Goal: Task Accomplishment & Management: Complete application form

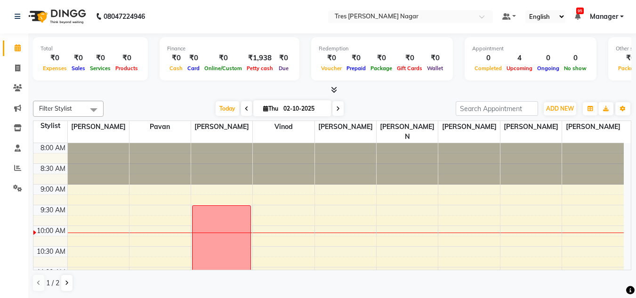
scroll to position [25, 0]
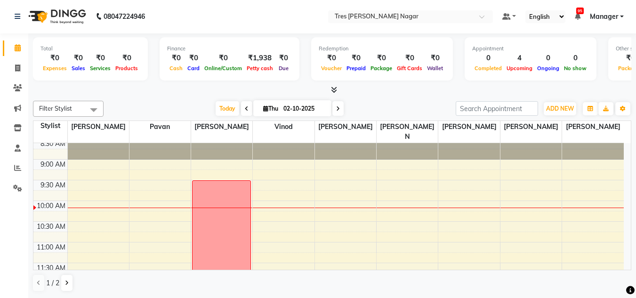
click at [372, 97] on div "Filter Stylist Select All [PERSON_NAME] [PERSON_NAME] [PERSON_NAME] [PERSON_NAM…" at bounding box center [332, 196] width 599 height 199
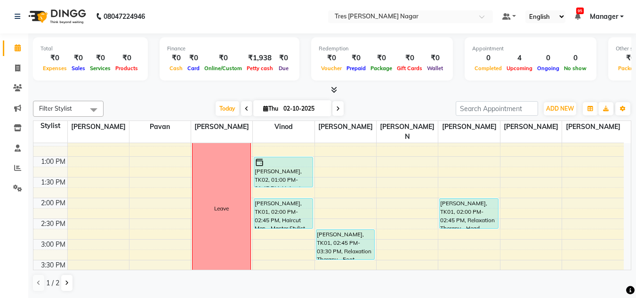
scroll to position [188, 0]
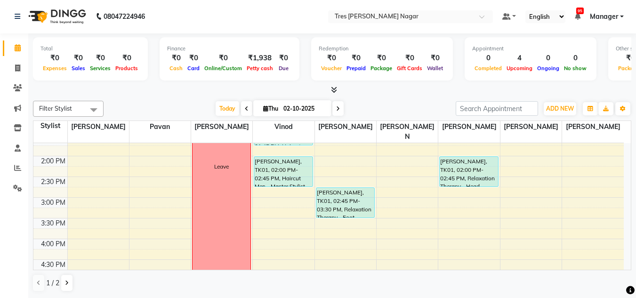
click at [375, 103] on div "Today Thu 02-10-2025" at bounding box center [279, 109] width 343 height 14
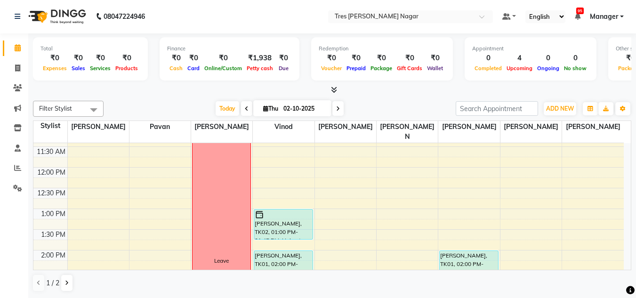
scroll to position [0, 0]
click at [389, 108] on div "Today Thu 02-10-2025" at bounding box center [279, 109] width 343 height 14
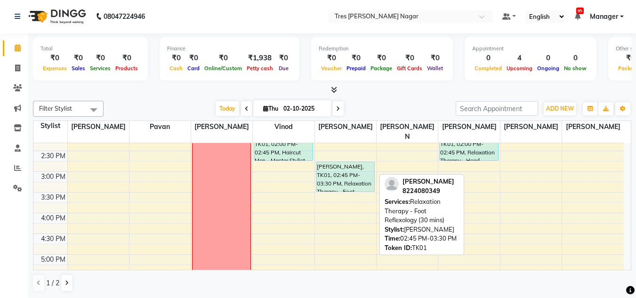
scroll to position [283, 0]
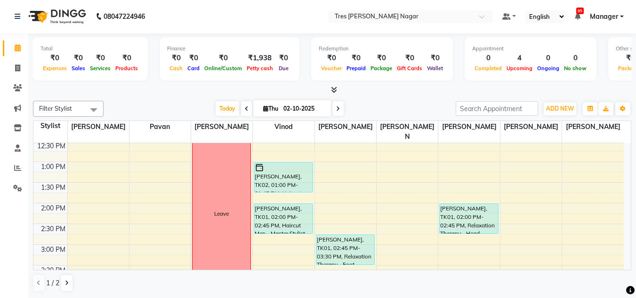
click at [367, 102] on div "Today Thu 02-10-2025" at bounding box center [279, 109] width 343 height 14
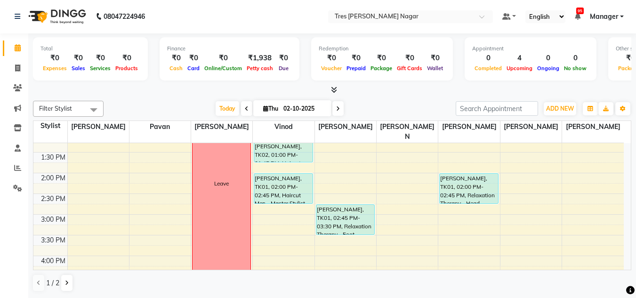
scroll to position [188, 0]
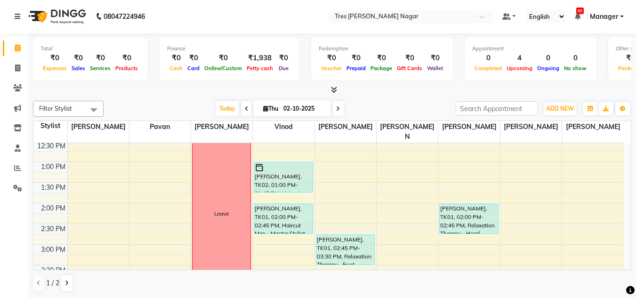
click at [387, 101] on div "Filter Stylist Select All [PERSON_NAME] [PERSON_NAME] [PERSON_NAME] [PERSON_NAM…" at bounding box center [332, 109] width 599 height 16
click at [382, 108] on div "Today Thu 02-10-2025" at bounding box center [279, 109] width 343 height 14
click at [398, 96] on div "Total ₹0 Expenses ₹0 Sales ₹0 Services ₹0 Products Finance ₹0 Cash ₹0 Card ₹0 O…" at bounding box center [332, 166] width 608 height 265
click at [371, 98] on div "Filter Stylist Select All [PERSON_NAME] [PERSON_NAME] [PERSON_NAME] [PERSON_NAM…" at bounding box center [332, 197] width 599 height 199
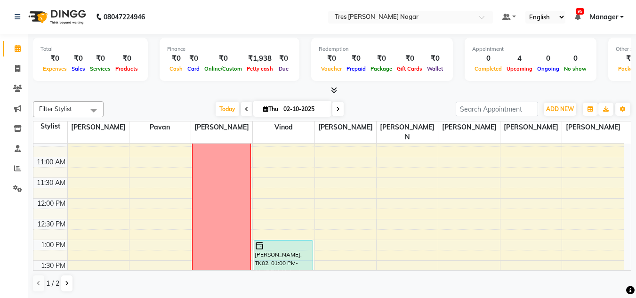
scroll to position [94, 0]
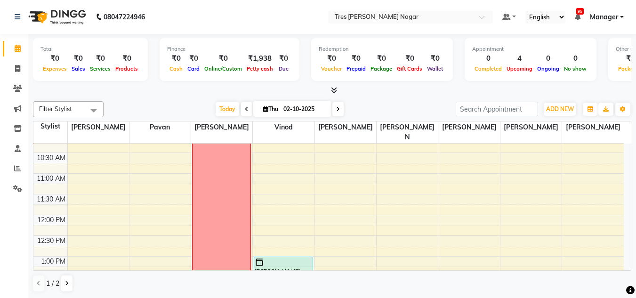
click at [334, 112] on span at bounding box center [338, 109] width 11 height 15
type input "03-10-2025"
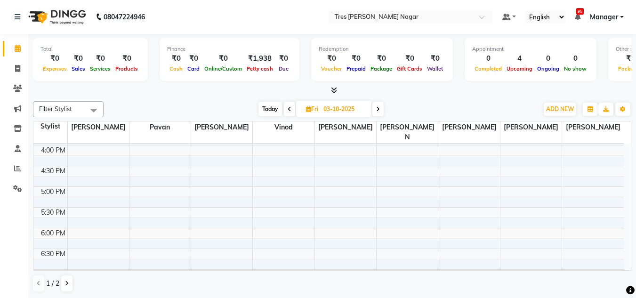
scroll to position [377, 0]
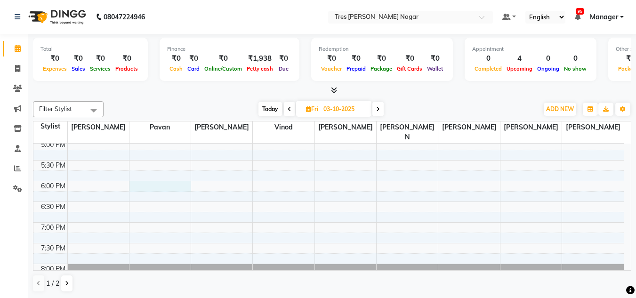
click at [138, 177] on div "8:00 AM 8:30 AM 9:00 AM 9:30 AM 10:00 AM 10:30 AM 11:00 AM 11:30 AM 12:00 PM 12…" at bounding box center [328, 36] width 591 height 538
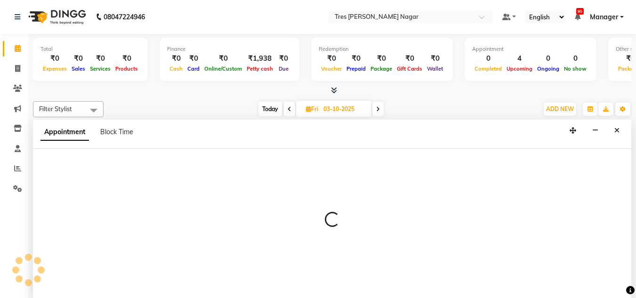
scroll to position [0, 0]
select select "39900"
select select "1080"
select select "tentative"
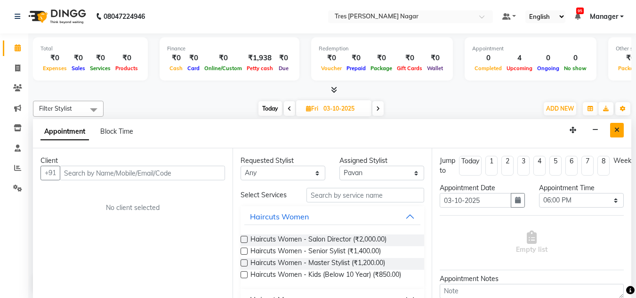
click at [617, 128] on icon "Close" at bounding box center [617, 130] width 5 height 7
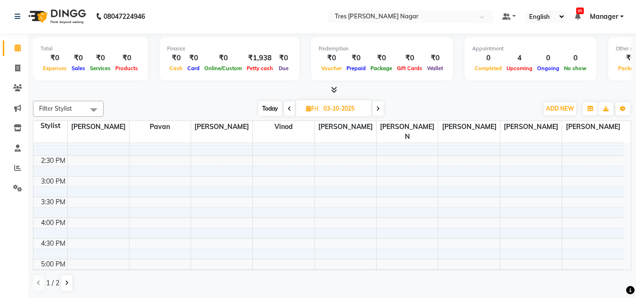
scroll to position [236, 0]
click at [216, 152] on div "8:00 AM 8:30 AM 9:00 AM 9:30 AM 10:00 AM 10:30 AM 11:00 AM 11:30 AM 12:00 PM 12…" at bounding box center [328, 177] width 591 height 538
select select "47307"
select select "840"
select select "tentative"
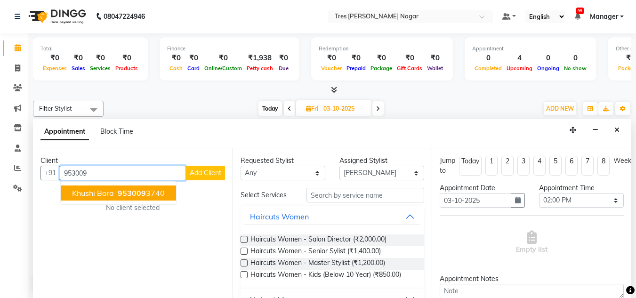
click at [110, 192] on span "Khushi Bora" at bounding box center [93, 192] width 42 height 9
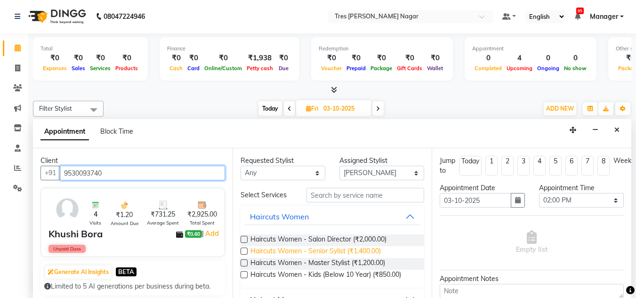
type input "9530093740"
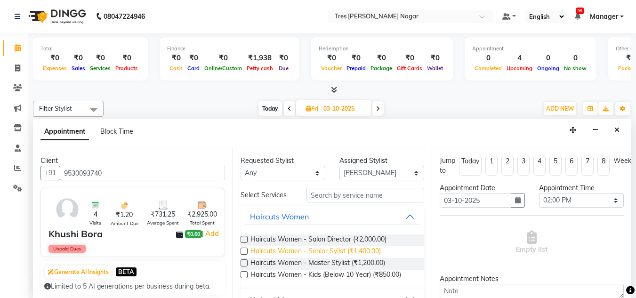
click at [379, 250] on span "Haircuts Women - Senior Sylist (₹1,400.00)" at bounding box center [316, 252] width 130 height 12
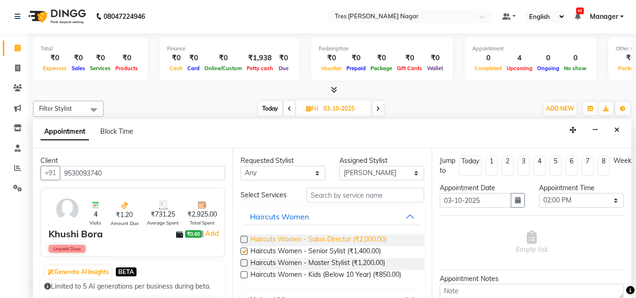
checkbox input "false"
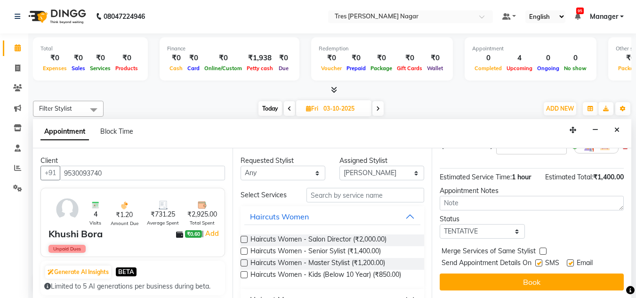
scroll to position [105, 0]
click at [509, 200] on textarea at bounding box center [532, 203] width 184 height 15
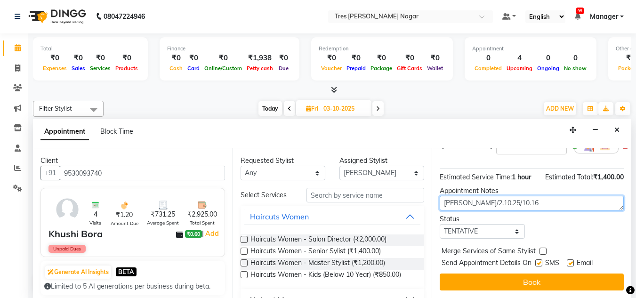
type textarea "[PERSON_NAME]/2.10.25/10.16"
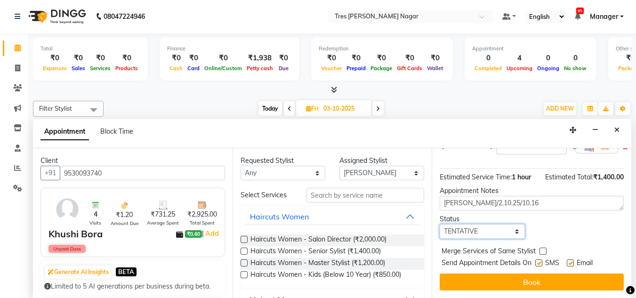
click at [506, 226] on select "Select TENTATIVE CONFIRM UPCOMING" at bounding box center [482, 231] width 85 height 15
click at [440, 224] on select "Select TENTATIVE CONFIRM UPCOMING" at bounding box center [482, 231] width 85 height 15
drag, startPoint x: 470, startPoint y: 223, endPoint x: 483, endPoint y: 231, distance: 15.7
click at [470, 224] on select "Select TENTATIVE CONFIRM UPCOMING" at bounding box center [482, 231] width 85 height 15
select select "upcoming"
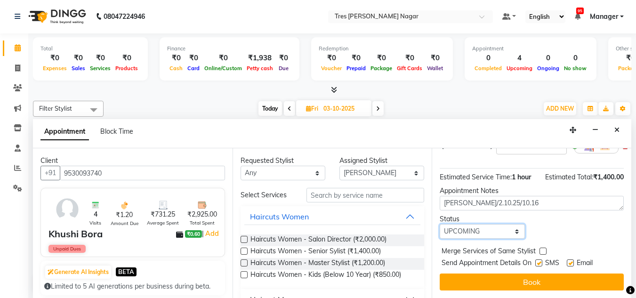
click at [440, 224] on select "Select TENTATIVE CONFIRM UPCOMING" at bounding box center [482, 231] width 85 height 15
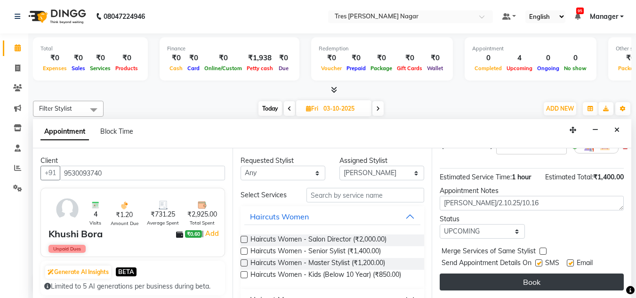
click at [516, 276] on button "Book" at bounding box center [532, 282] width 184 height 17
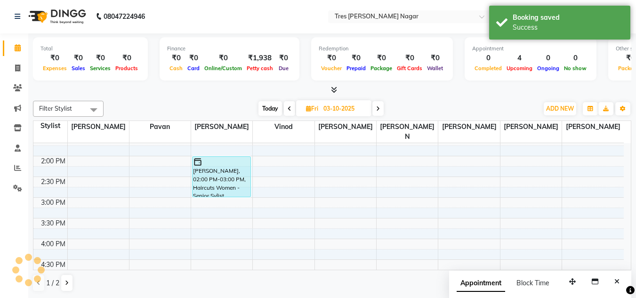
scroll to position [0, 0]
drag, startPoint x: 215, startPoint y: 189, endPoint x: 215, endPoint y: 209, distance: 20.3
click at [215, 209] on div "8:00 AM 8:30 AM 9:00 AM 9:30 AM 10:00 AM 10:30 AM 11:00 AM 11:30 AM 12:00 PM 12…" at bounding box center [328, 177] width 591 height 538
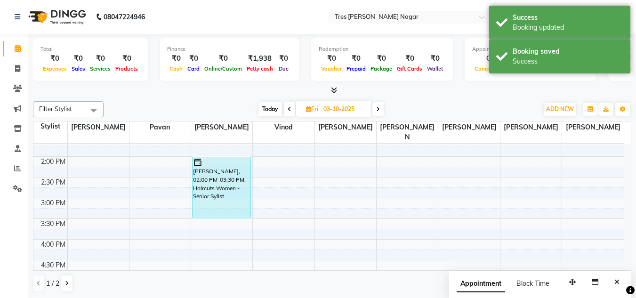
click at [288, 110] on icon at bounding box center [290, 109] width 4 height 6
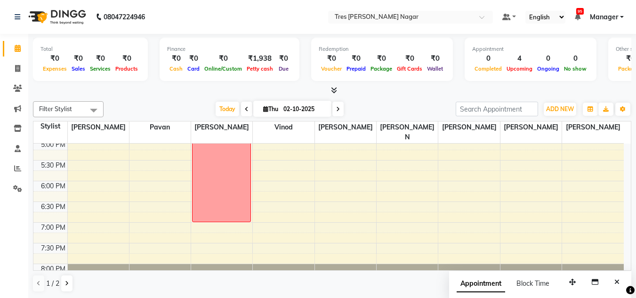
click at [334, 107] on span at bounding box center [338, 109] width 11 height 15
type input "03-10-2025"
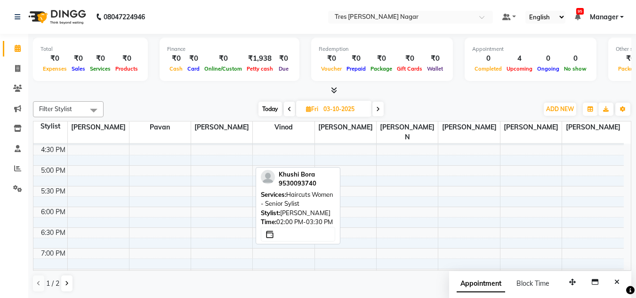
scroll to position [355, 0]
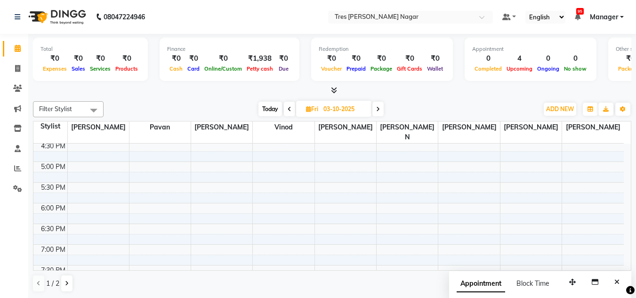
click at [131, 199] on div "8:00 AM 8:30 AM 9:00 AM 9:30 AM 10:00 AM 10:30 AM 11:00 AM 11:30 AM 12:00 PM 12…" at bounding box center [328, 58] width 591 height 538
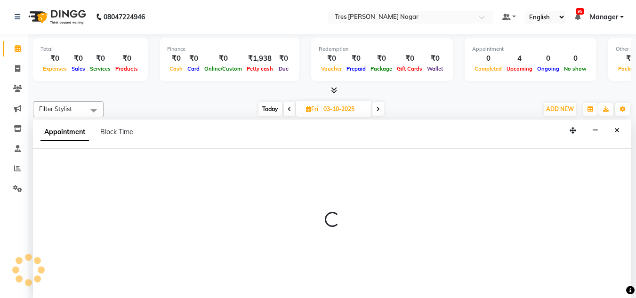
select select "39900"
select select "1080"
select select "tentative"
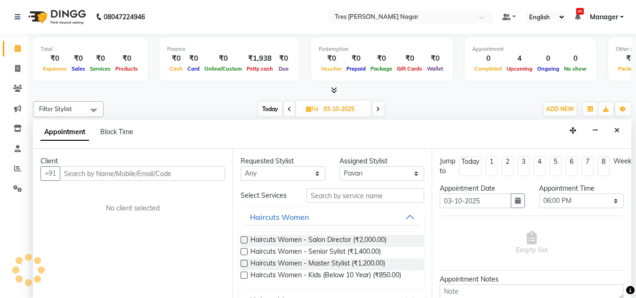
scroll to position [0, 0]
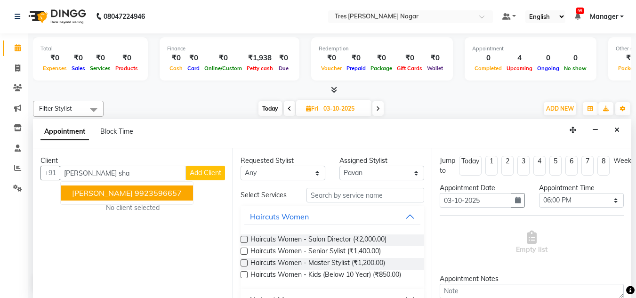
click at [159, 190] on ngb-highlight "9923596657" at bounding box center [158, 192] width 47 height 9
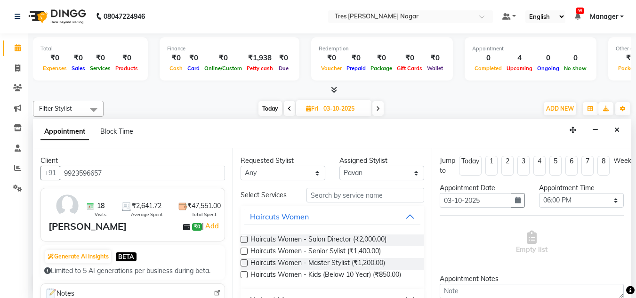
type input "9923596657"
click at [350, 196] on input "text" at bounding box center [366, 195] width 118 height 15
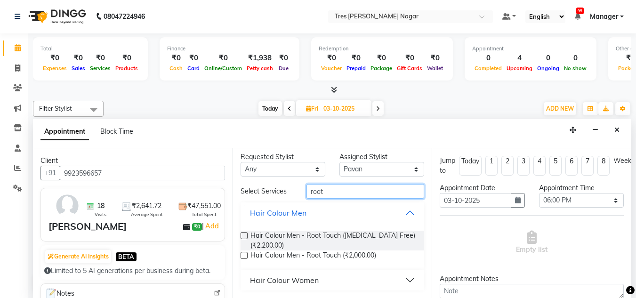
type input "root"
drag, startPoint x: 333, startPoint y: 282, endPoint x: 341, endPoint y: 277, distance: 10.2
click at [332, 282] on button "Hair Colour Women" at bounding box center [332, 280] width 177 height 17
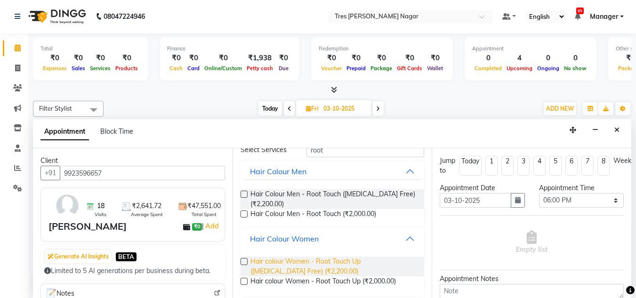
scroll to position [46, 0]
click at [386, 276] on span "Hair colour Women - Root Touch Up ([MEDICAL_DATA] Free) (₹2,200.00)" at bounding box center [334, 266] width 167 height 20
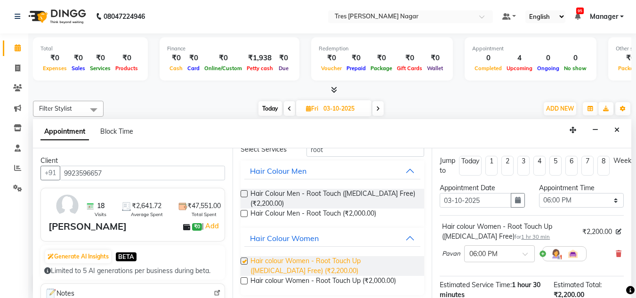
checkbox input "false"
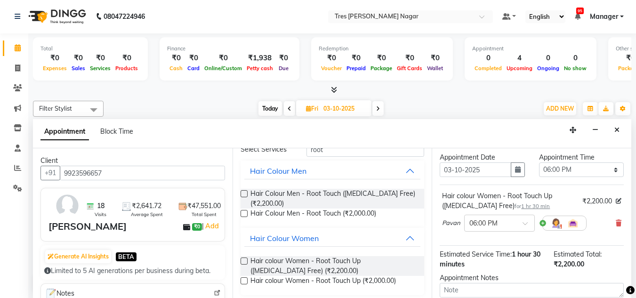
scroll to position [47, 0]
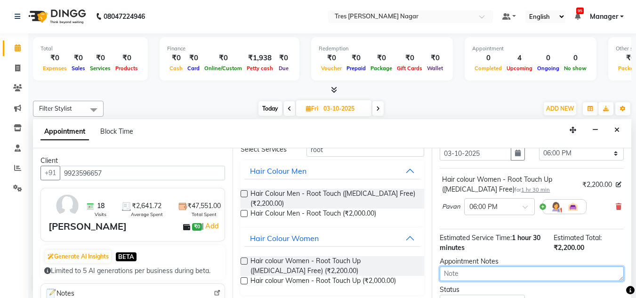
click at [502, 274] on textarea at bounding box center [532, 274] width 184 height 15
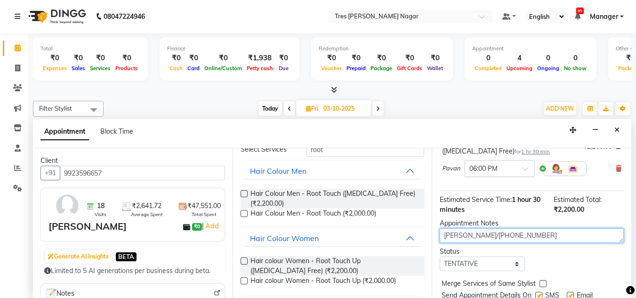
scroll to position [125, 0]
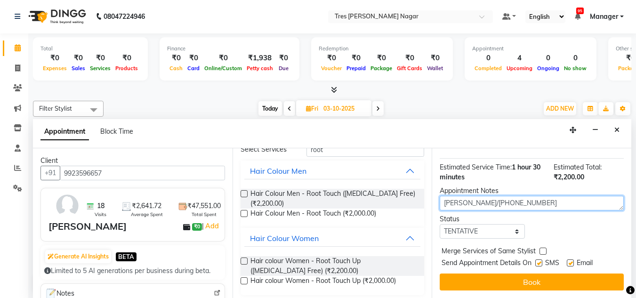
type textarea "[PERSON_NAME]/[PHONE_NUMBER]"
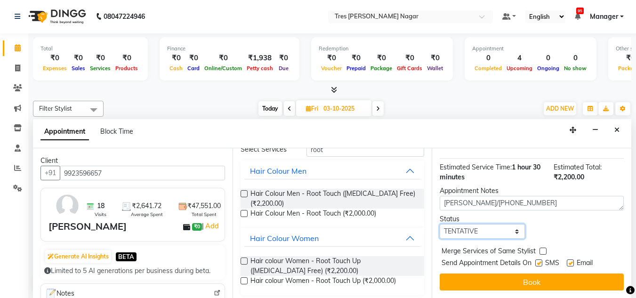
click at [480, 225] on select "Select TENTATIVE CONFIRM UPCOMING" at bounding box center [482, 231] width 85 height 15
click at [440, 224] on select "Select TENTATIVE CONFIRM UPCOMING" at bounding box center [482, 231] width 85 height 15
click at [495, 228] on select "Select TENTATIVE CONFIRM UPCOMING" at bounding box center [482, 231] width 85 height 15
select select "upcoming"
click at [440, 224] on select "Select TENTATIVE CONFIRM UPCOMING" at bounding box center [482, 231] width 85 height 15
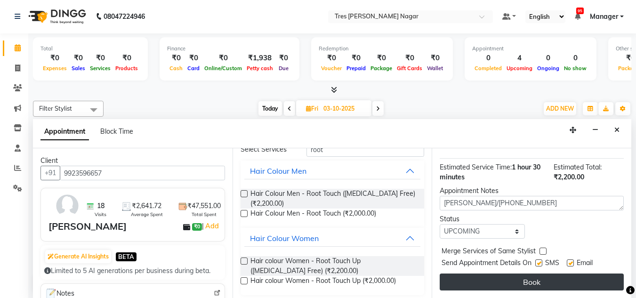
click at [519, 274] on button "Book" at bounding box center [532, 282] width 184 height 17
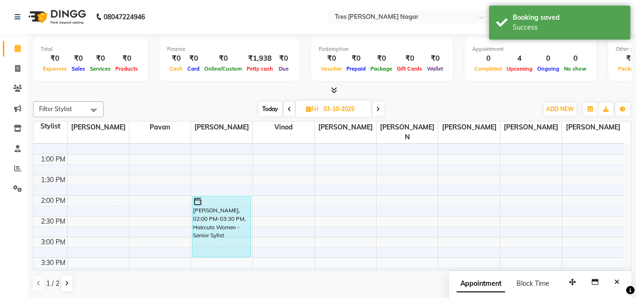
scroll to position [213, 0]
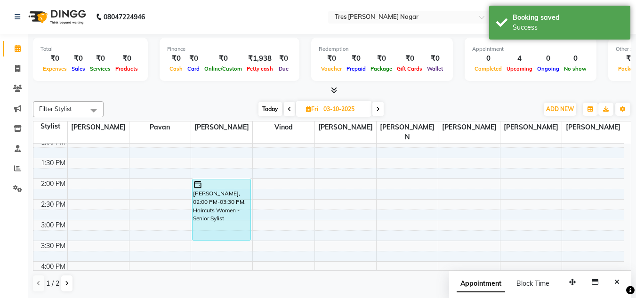
click at [287, 107] on span at bounding box center [289, 109] width 11 height 15
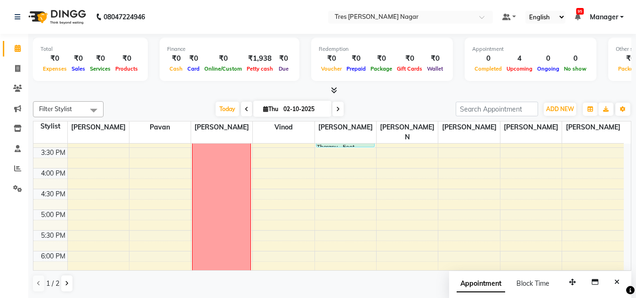
scroll to position [377, 0]
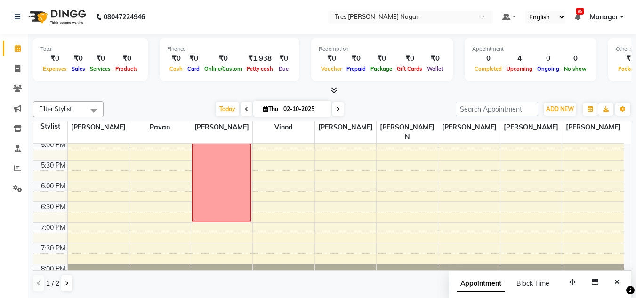
click at [337, 109] on icon at bounding box center [338, 109] width 4 height 6
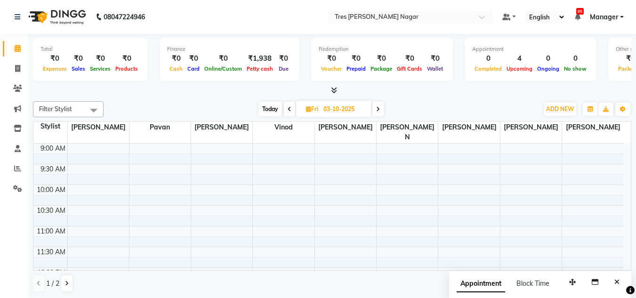
scroll to position [0, 0]
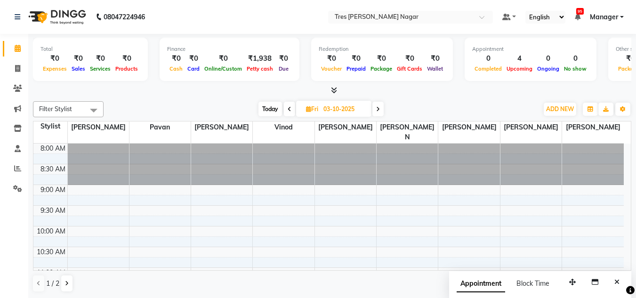
click at [382, 107] on span at bounding box center [378, 109] width 11 height 15
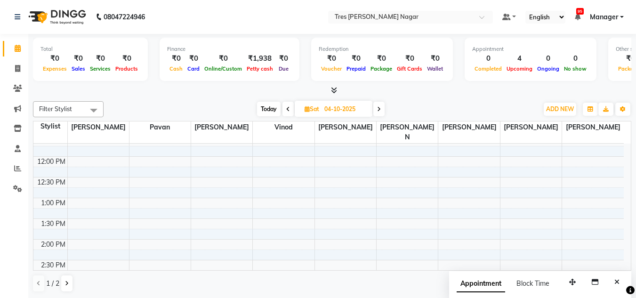
scroll to position [283, 0]
click at [374, 109] on span at bounding box center [379, 109] width 11 height 15
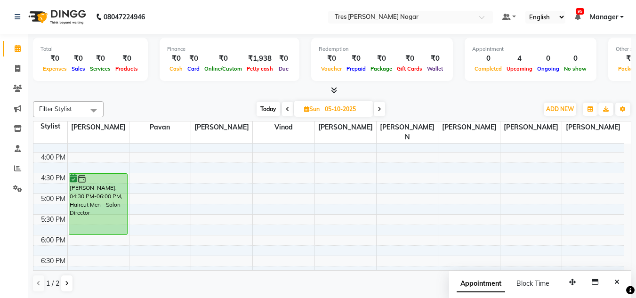
scroll to position [330, 0]
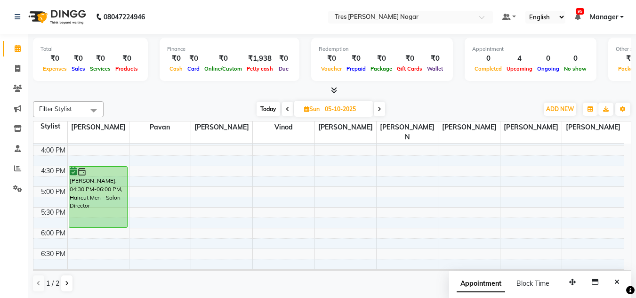
click at [267, 108] on span "Today" at bounding box center [269, 109] width 24 height 15
type input "02-10-2025"
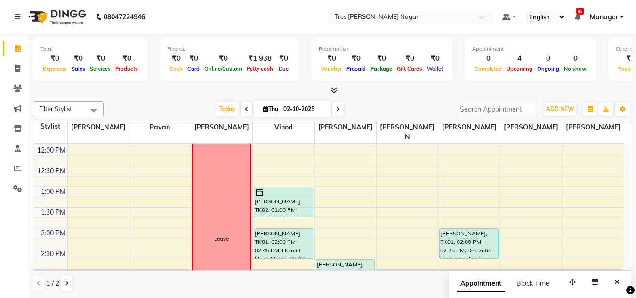
scroll to position [141, 0]
